Goal: Task Accomplishment & Management: Complete application form

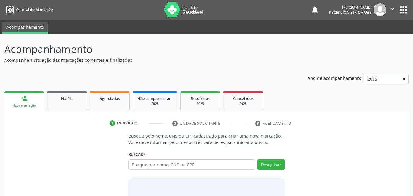
click at [147, 158] on div "Buscar * Busque por nome, CNS ou CPF Nenhum resultado encontrado para: " " Digi…" at bounding box center [206, 162] width 157 height 24
click at [150, 166] on input "text" at bounding box center [191, 164] width 127 height 10
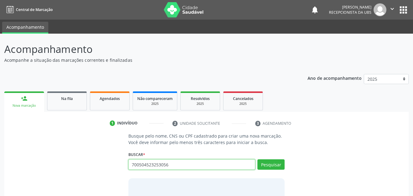
type input "700504523253056"
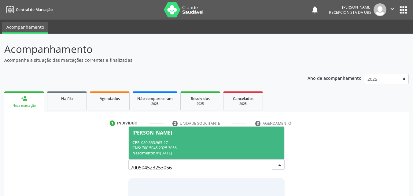
click at [202, 147] on div "CNS: 700 5045 2325 3056" at bounding box center [206, 147] width 149 height 5
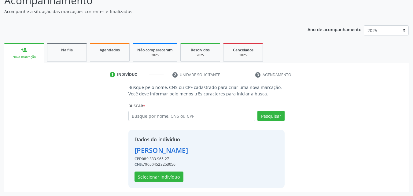
scroll to position [49, 0]
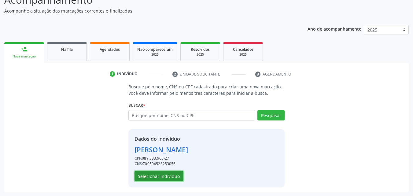
click at [171, 180] on button "Selecionar indivíduo" at bounding box center [159, 176] width 49 height 10
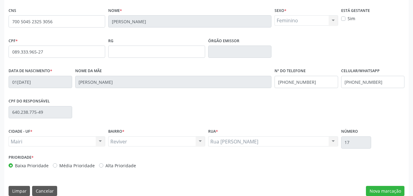
scroll to position [136, 0]
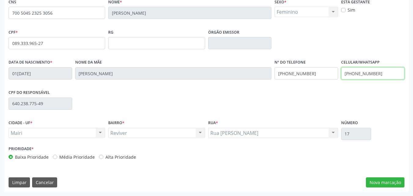
click at [381, 74] on input "[PHONE_NUMBER]" at bounding box center [373, 73] width 64 height 12
type input "[PHONE_NUMBER]"
click at [116, 158] on label "Alta Prioridade" at bounding box center [121, 157] width 31 height 6
click at [103, 158] on input "Alta Prioridade" at bounding box center [101, 157] width 4 height 6
radio input "true"
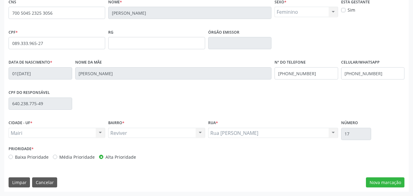
click at [374, 189] on div "CNS 700 5045 2325 3056 Nome * Elenilza Carvalho Santos Sexo * Feminino Masculin…" at bounding box center [206, 94] width 405 height 195
click at [374, 185] on button "Nova marcação" at bounding box center [385, 182] width 39 height 10
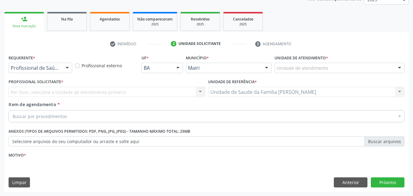
scroll to position [80, 0]
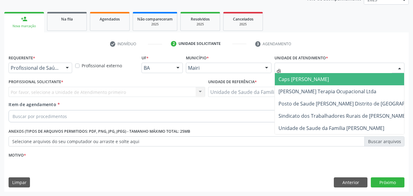
type input "dil"
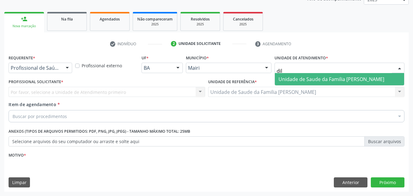
click at [315, 80] on span "Unidade de Saude da Familia [PERSON_NAME]" at bounding box center [332, 79] width 106 height 7
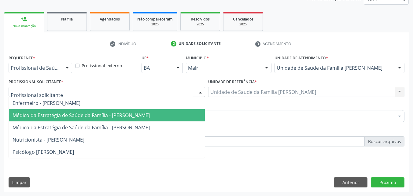
click at [40, 116] on span "Médico da Estratégia de Saúde da Família - [PERSON_NAME]" at bounding box center [81, 115] width 137 height 7
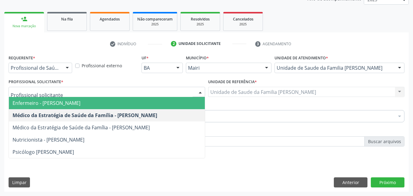
click at [41, 105] on span "Enfermeiro - [PERSON_NAME]" at bounding box center [47, 103] width 68 height 7
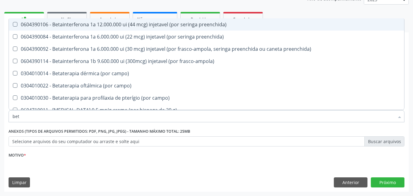
type input "beta"
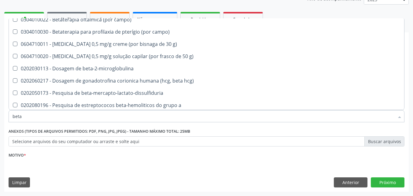
scroll to position [68, 0]
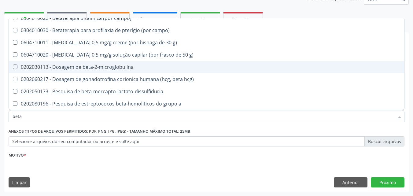
click at [116, 65] on div "0202030113 - Dosagem de beta-2-microglobulina" at bounding box center [207, 67] width 388 height 5
checkbox beta-2-microglobulina "true"
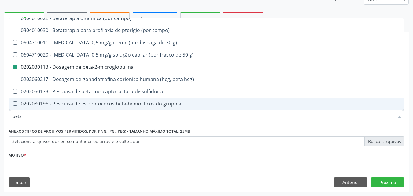
click at [48, 169] on div "Requerente * Profissional de Saúde Profissional de Saúde Paciente Nenhum result…" at bounding box center [206, 122] width 405 height 139
checkbox preenchida\) "true"
checkbox beta-2-microglobulina "false"
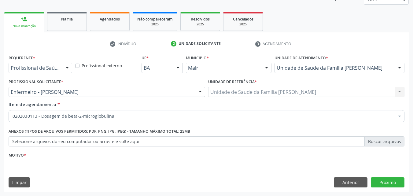
scroll to position [0, 0]
click at [49, 158] on div "Motivo *" at bounding box center [207, 155] width 396 height 9
click at [24, 169] on div "Requerente * Profissional de Saúde Profissional de Saúde Paciente Nenhum result…" at bounding box center [206, 122] width 405 height 139
click at [24, 165] on div "Requerente * Profissional de Saúde Profissional de Saúde Paciente Nenhum result…" at bounding box center [206, 122] width 405 height 139
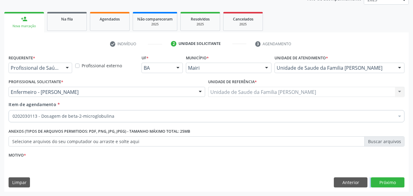
click at [24, 165] on div "Requerente * Profissional de Saúde Profissional de Saúde Paciente Nenhum result…" at bounding box center [206, 122] width 405 height 139
click at [193, 169] on div "Requerente * Profissional de Saúde Profissional de Saúde Paciente Nenhum result…" at bounding box center [206, 122] width 405 height 139
click at [406, 184] on div "Requerente * Profissional de Saúde Profissional de Saúde Paciente Nenhum result…" at bounding box center [206, 122] width 405 height 139
click at [398, 183] on button "Próximo" at bounding box center [388, 182] width 34 height 10
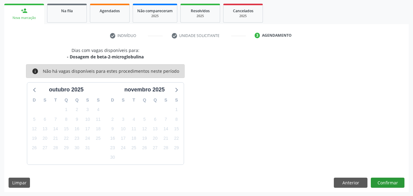
scroll to position [88, 0]
click at [392, 180] on button "Confirmar" at bounding box center [388, 182] width 34 height 10
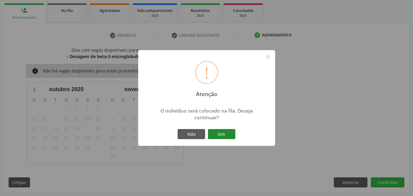
click at [228, 133] on button "Sim" at bounding box center [222, 134] width 28 height 10
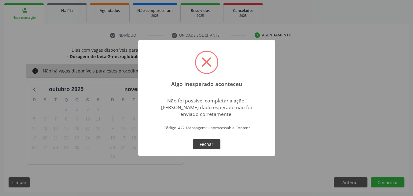
click at [210, 144] on button "Fechar" at bounding box center [207, 144] width 28 height 10
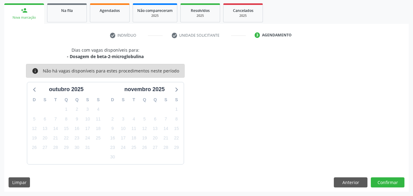
click at [21, 2] on div "Ano de acompanhamento 2025 2024 2023 2022 2021 2020 2019 person_add Nova marcaç…" at bounding box center [206, 87] width 405 height 210
click at [401, 182] on button "Confirmar" at bounding box center [388, 182] width 34 height 10
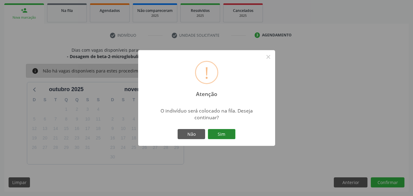
click at [227, 135] on button "Sim" at bounding box center [222, 134] width 28 height 10
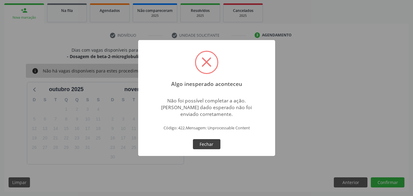
click at [201, 142] on button "Fechar" at bounding box center [207, 144] width 28 height 10
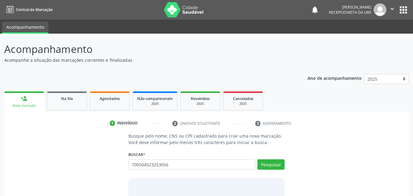
type input "700504523253056"
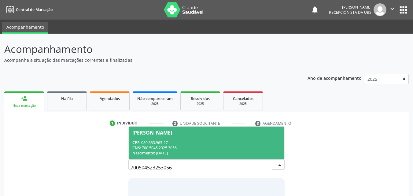
click at [181, 147] on div "CNS: 700 5045 2325 3056" at bounding box center [206, 147] width 149 height 5
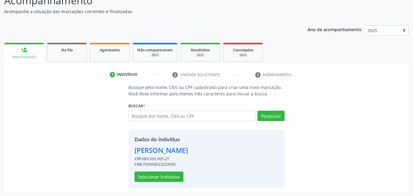
scroll to position [49, 0]
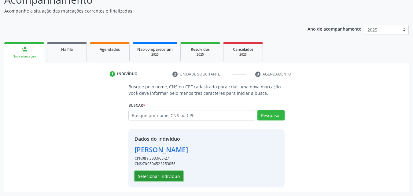
click at [173, 176] on button "Selecionar indivíduo" at bounding box center [159, 176] width 49 height 10
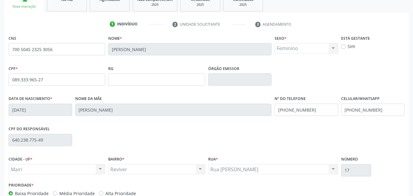
scroll to position [110, 0]
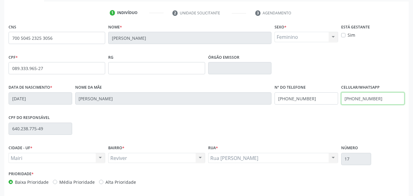
click at [377, 99] on input "[PHONE_NUMBER]" at bounding box center [373, 98] width 64 height 12
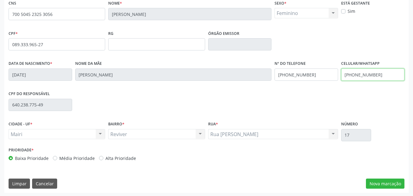
scroll to position [136, 0]
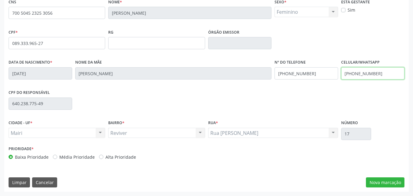
type input "[PHONE_NUMBER]"
click at [117, 158] on label "Alta Prioridade" at bounding box center [121, 157] width 31 height 6
click at [103, 158] on input "Alta Prioridade" at bounding box center [101, 157] width 4 height 6
radio input "true"
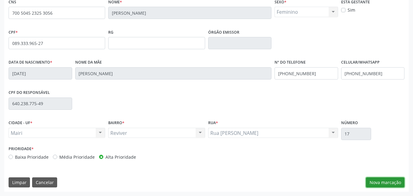
click at [374, 180] on button "Nova marcação" at bounding box center [385, 182] width 39 height 10
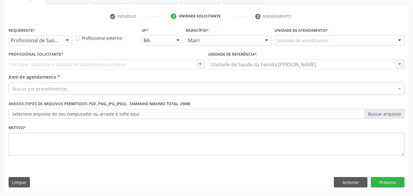
scroll to position [107, 0]
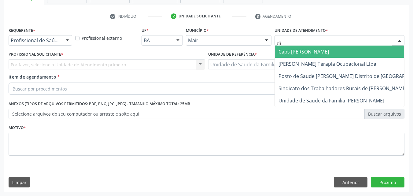
type input "dil"
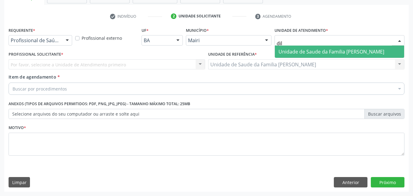
click at [305, 51] on span "Unidade de Saude da Familia [PERSON_NAME]" at bounding box center [332, 51] width 106 height 7
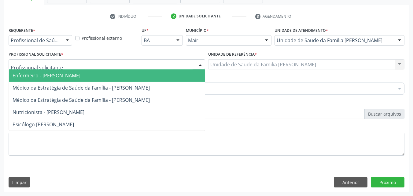
click at [50, 72] on span "Enfermeiro - [PERSON_NAME]" at bounding box center [107, 75] width 196 height 12
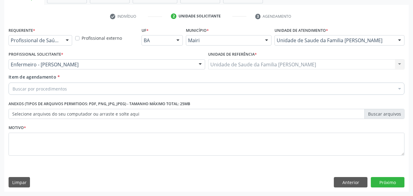
click at [58, 93] on div "Buscar por procedimentos" at bounding box center [207, 89] width 396 height 12
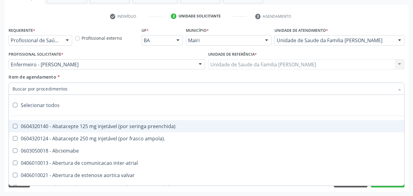
click at [55, 86] on input "Item de agendamento *" at bounding box center [204, 89] width 382 height 12
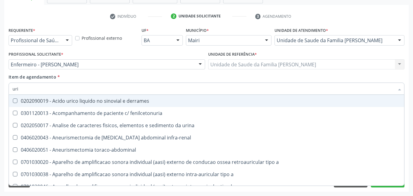
type input "urin"
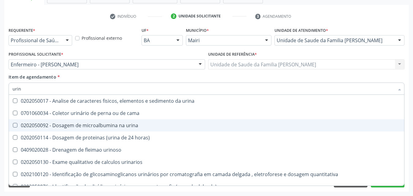
click at [89, 124] on div "0202050092 - Dosagem de microalbumina na urina" at bounding box center [207, 125] width 388 height 5
checkbox urina "true"
type input "uri"
checkbox urina "false"
checkbox urinaria "true"
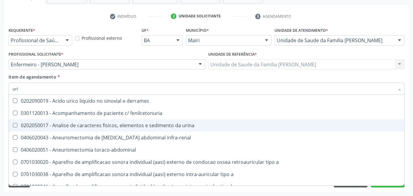
type input "ur"
checkbox urina "false"
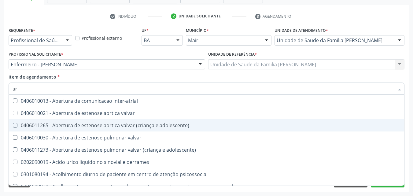
type input "uri"
checkbox retrógrada "true"
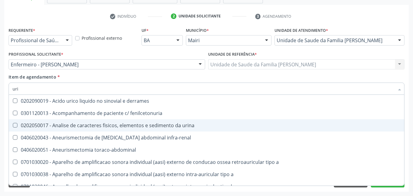
type input "uric"
checkbox urina "false"
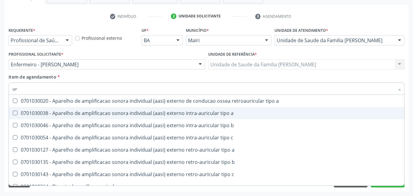
type input "u"
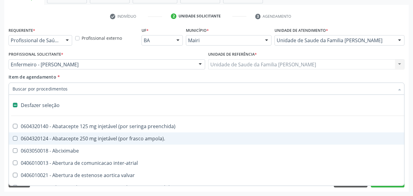
click at [99, 76] on div "Item de agendamento * Desfazer seleção 0604320140 - Abatacepte 125 mg injetável…" at bounding box center [207, 83] width 396 height 19
checkbox ampola\)\ "true"
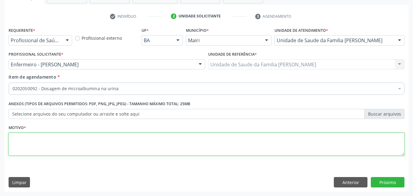
click at [70, 140] on textarea at bounding box center [207, 144] width 396 height 23
click at [33, 141] on textarea "infequecção urinária" at bounding box center [207, 144] width 396 height 23
click at [34, 139] on textarea "infequecção urinária" at bounding box center [207, 144] width 396 height 23
click at [35, 139] on textarea "infequecção urinária" at bounding box center [207, 144] width 396 height 23
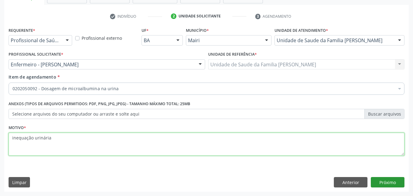
type textarea "inequação urinária"
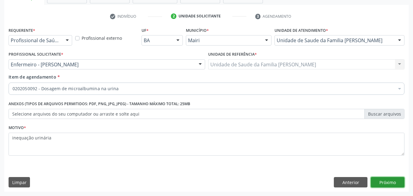
click at [383, 181] on button "Próximo" at bounding box center [388, 182] width 34 height 10
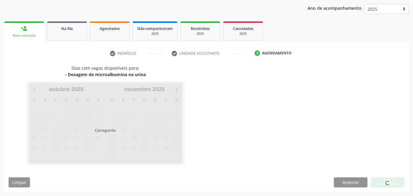
scroll to position [88, 0]
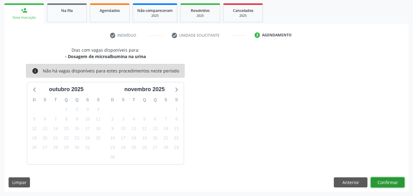
click at [402, 183] on button "Confirmar" at bounding box center [388, 182] width 34 height 10
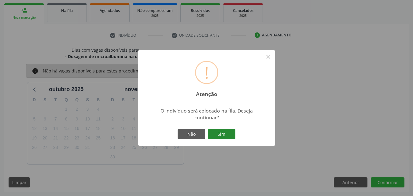
click at [227, 130] on button "Sim" at bounding box center [222, 134] width 28 height 10
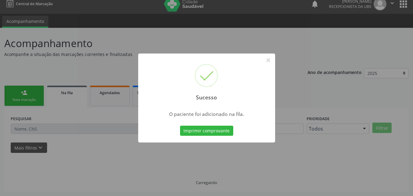
scroll to position [6, 0]
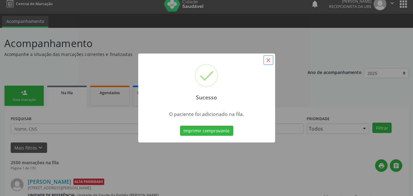
click at [270, 59] on button "×" at bounding box center [268, 60] width 10 height 10
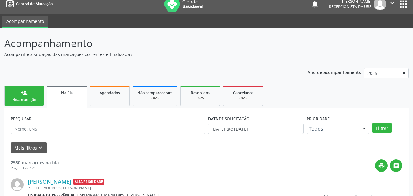
click at [23, 94] on div "person_add" at bounding box center [24, 92] width 7 height 7
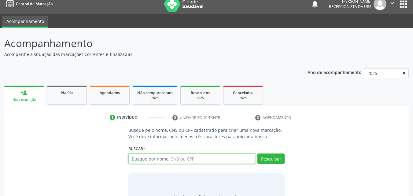
click at [150, 160] on input "text" at bounding box center [191, 159] width 127 height 10
type input "700504523253056"
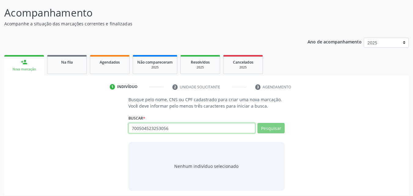
scroll to position [40, 0]
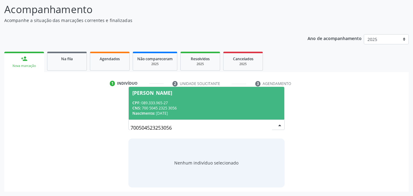
click at [162, 104] on div "CPF: 089.333.965-27" at bounding box center [206, 102] width 149 height 5
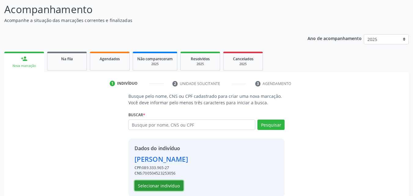
click at [168, 185] on button "Selecionar indivíduo" at bounding box center [159, 186] width 49 height 10
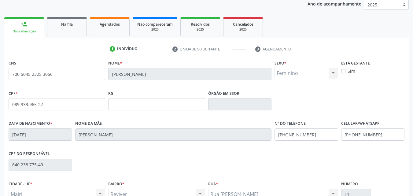
scroll to position [136, 0]
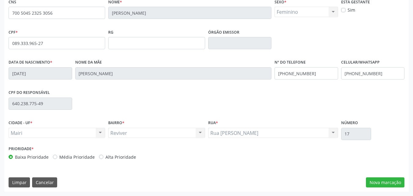
click at [117, 157] on label "Alta Prioridade" at bounding box center [121, 157] width 31 height 6
click at [103, 157] on input "Alta Prioridade" at bounding box center [101, 157] width 4 height 6
radio input "true"
click at [391, 76] on input "[PHONE_NUMBER]" at bounding box center [373, 73] width 64 height 12
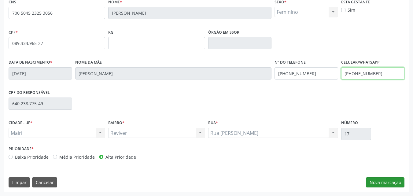
type input "[PHONE_NUMBER]"
click at [389, 182] on button "Nova marcação" at bounding box center [385, 182] width 39 height 10
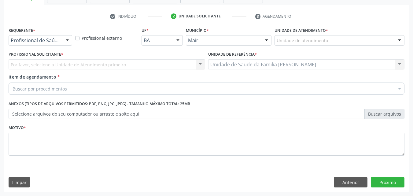
scroll to position [107, 0]
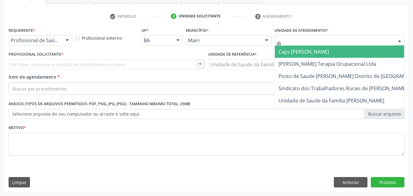
type input "dil"
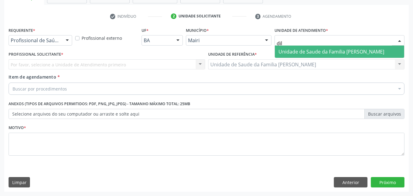
click at [305, 46] on span "Unidade de Saude da Familia [PERSON_NAME]" at bounding box center [339, 52] width 129 height 12
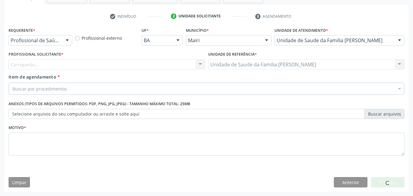
click at [62, 64] on div "Carregando..." at bounding box center [107, 64] width 197 height 10
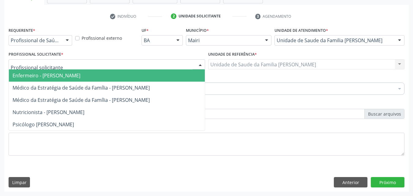
click at [66, 74] on span "Enfermeiro - [PERSON_NAME]" at bounding box center [47, 75] width 68 height 7
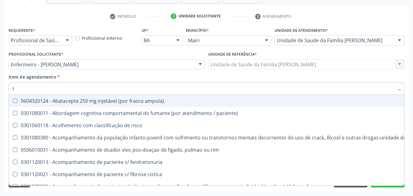
type input "fs"
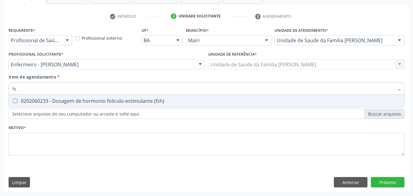
click at [55, 101] on div "0202060233 - Dosagem de hormonio foliculo-estimulante (fsh)" at bounding box center [207, 101] width 388 height 5
checkbox \(fsh\) "true"
type input "f"
checkbox \(fsh\) "false"
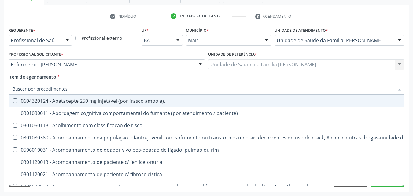
checkbox \(fsh\) "false"
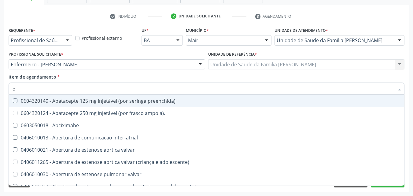
type input "es"
checkbox implantavel "true"
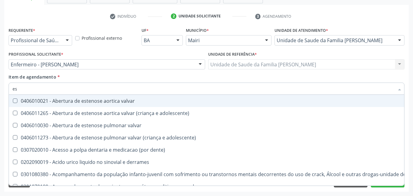
type input "est"
checkbox níveis "true"
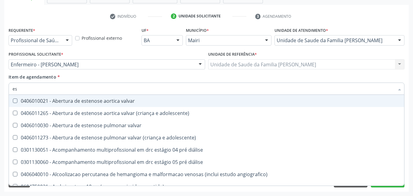
type input "e"
checkbox \(fsh\) "false"
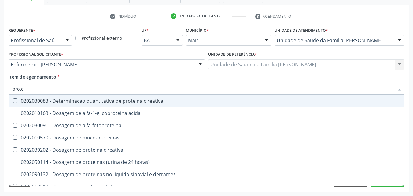
type input "protein"
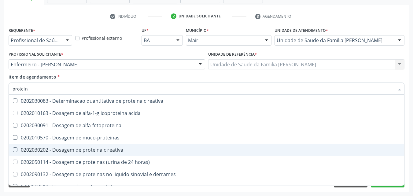
click at [128, 150] on div "0202030202 - Dosagem de proteina c reativa" at bounding box center [207, 149] width 388 height 5
checkbox reativa "true"
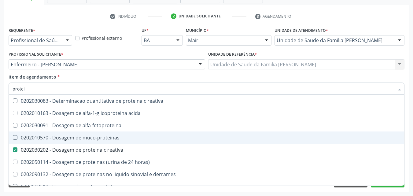
type input "prote"
checkbox reativa "false"
checkbox \(ppd\) "true"
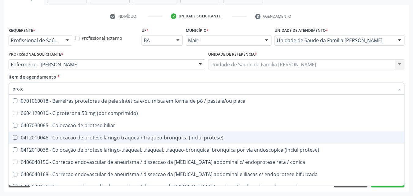
type input "prot"
checkbox reativa "false"
checkbox fracoes "true"
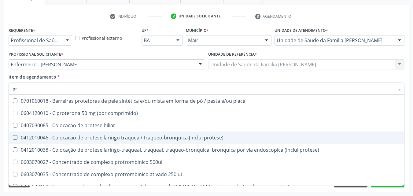
type input "p"
checkbox reativa "false"
checkbox \(disco\) "false"
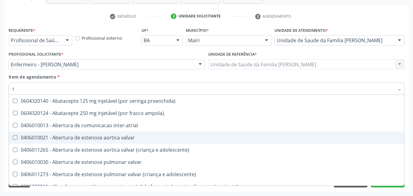
type input "te"
checkbox comprimido\) "true"
checkbox \(cantoplastia\) "true"
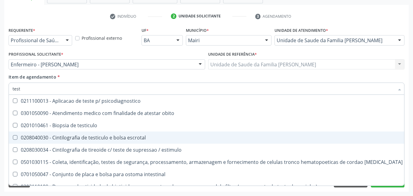
type input "testo"
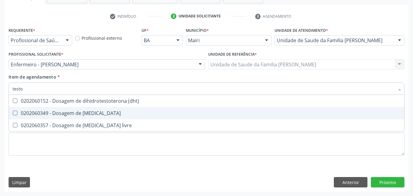
click at [103, 115] on div "0202060349 - Dosagem de [MEDICAL_DATA]" at bounding box center [207, 113] width 388 height 5
checkbox testosterona "true"
type input "test"
checkbox testosterona "false"
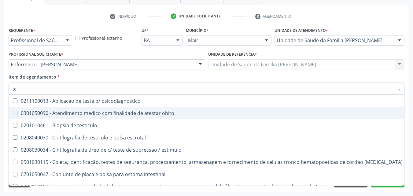
type input "t"
checkbox testosterona "false"
checkbox wada "false"
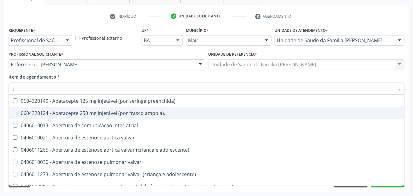
type input "[MEDICAL_DATA]"
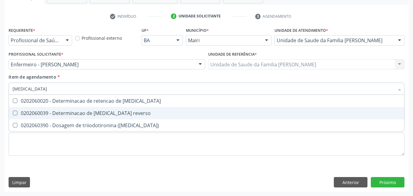
click at [103, 115] on div "0202060039 - Determinacao de [MEDICAL_DATA] reverso" at bounding box center [207, 113] width 388 height 5
checkbox reverso "false"
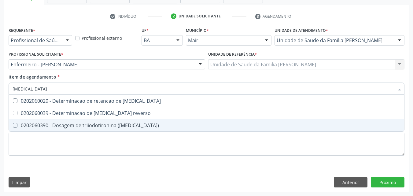
click at [105, 128] on div "0202060390 - Dosagem de triiodotironina ([MEDICAL_DATA])" at bounding box center [207, 125] width 388 height 5
checkbox \(t3\) "true"
type input "t"
checkbox \(t3\) "false"
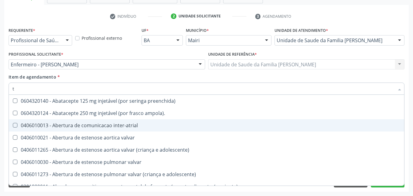
type input "t4"
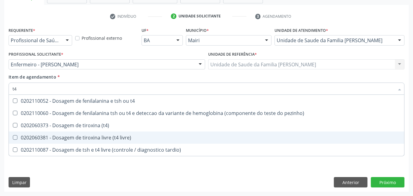
click at [120, 140] on div "0202060381 - Dosagem de tiroxina livre (t4 livre)" at bounding box center [207, 137] width 388 height 5
checkbox livre\) "true"
type input "t"
checkbox livre\) "false"
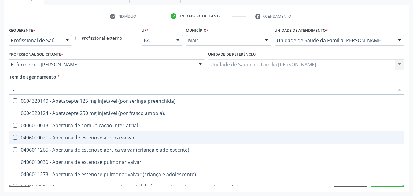
type input "ts"
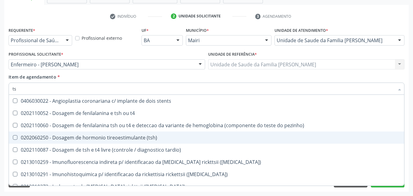
click at [120, 140] on div "0202060250 - Dosagem de hormonio tireoestimulante (tsh)" at bounding box center [207, 137] width 388 height 5
checkbox \(tsh\) "true"
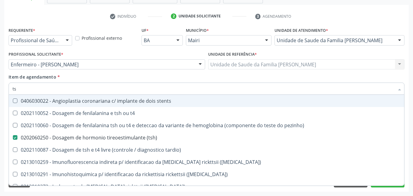
click at [131, 76] on div "Item de agendamento * ts Desfazer seleção 0406030022 - Angioplastia coronariana…" at bounding box center [207, 83] width 396 height 19
checkbox t4 "true"
checkbox pezinho\) "true"
checkbox tardio\) "true"
checkbox maculosa\) "true"
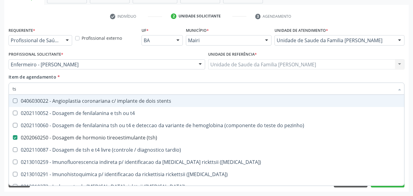
checkbox maculosa\) "true"
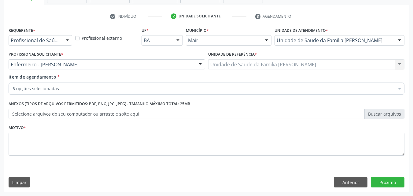
click at [59, 129] on div "Motivo *" at bounding box center [207, 139] width 396 height 32
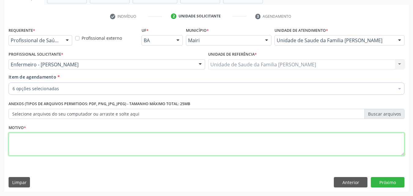
click at [58, 151] on textarea at bounding box center [207, 144] width 396 height 23
type textarea "amenoreia"
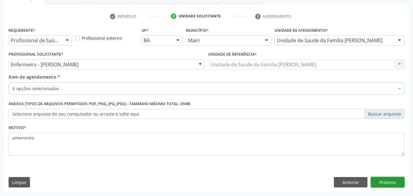
click at [389, 183] on button "Próximo" at bounding box center [388, 182] width 34 height 10
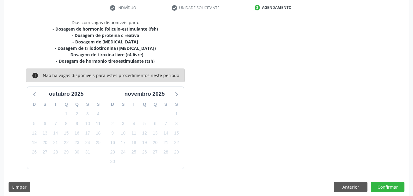
scroll to position [120, 0]
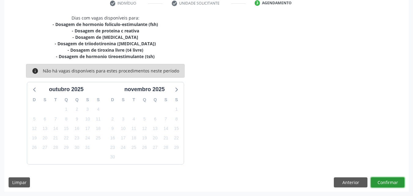
click at [390, 184] on button "Confirmar" at bounding box center [388, 182] width 34 height 10
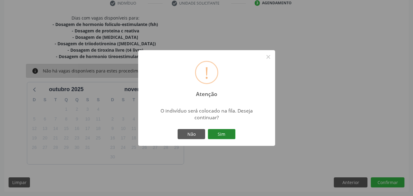
click at [232, 136] on button "Sim" at bounding box center [222, 134] width 28 height 10
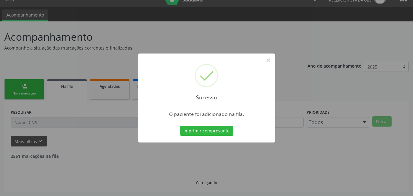
scroll to position [6, 0]
